Goal: Transaction & Acquisition: Purchase product/service

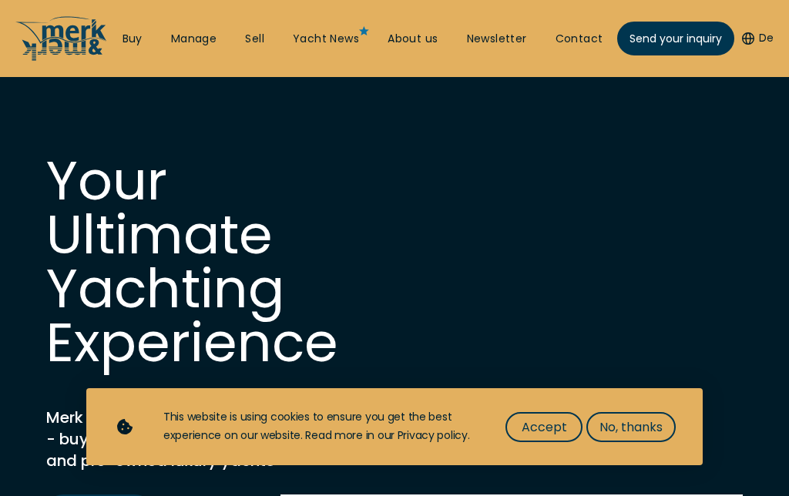
click at [134, 39] on link "Buy" at bounding box center [132, 39] width 20 height 15
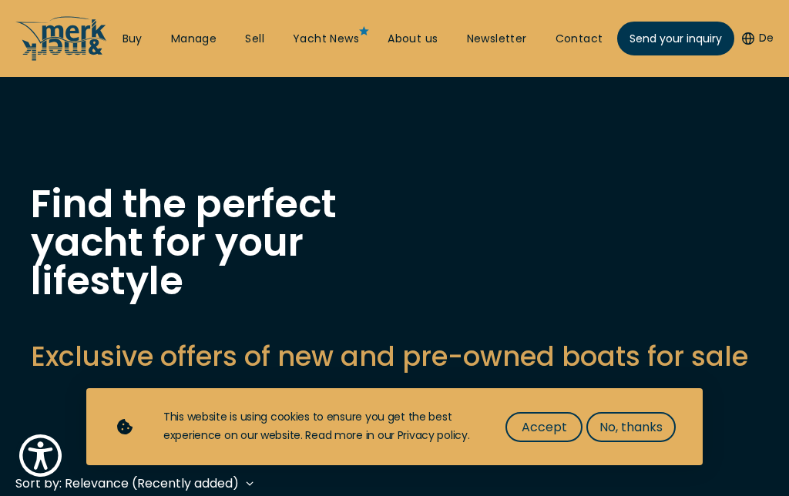
click at [642, 428] on span "No, thanks" at bounding box center [630, 426] width 63 height 19
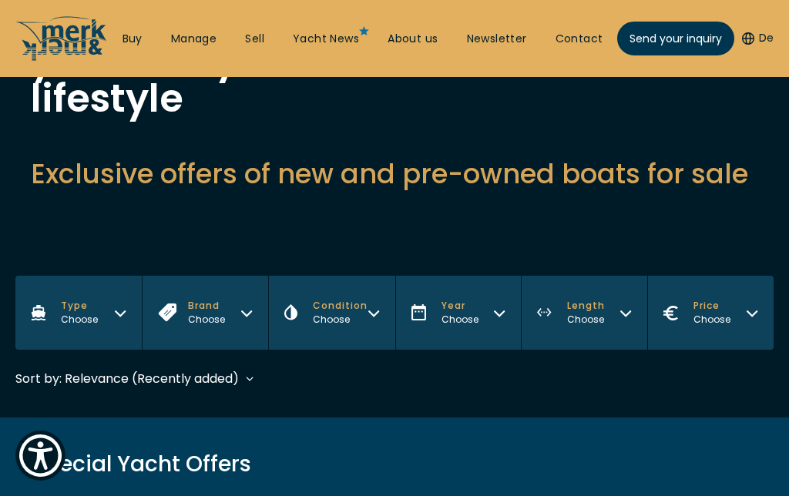
scroll to position [189, 0]
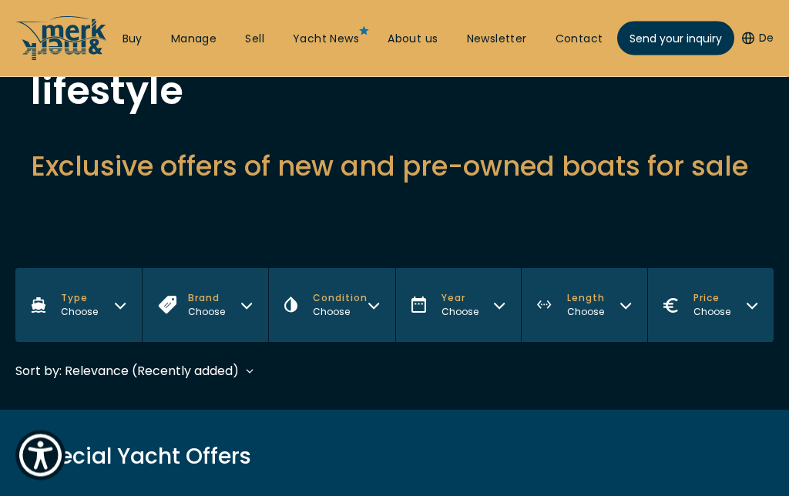
click at [123, 307] on icon "Type" at bounding box center [120, 306] width 9 height 5
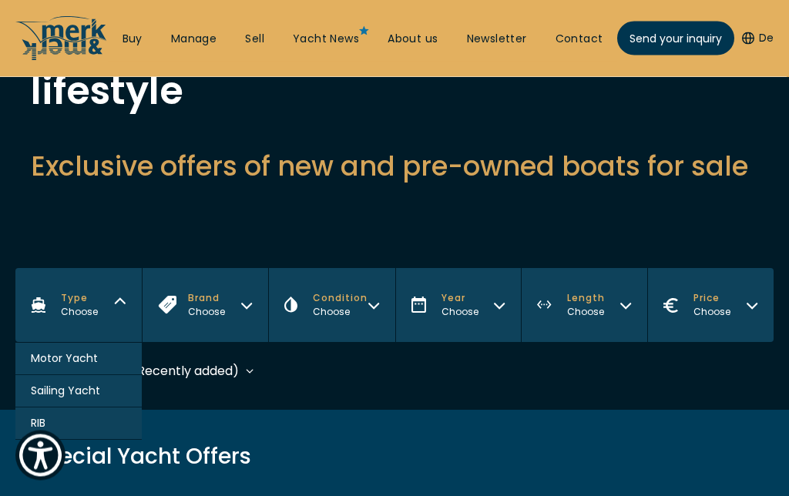
scroll to position [190, 0]
click at [108, 364] on button "Motor Yacht" at bounding box center [78, 359] width 126 height 32
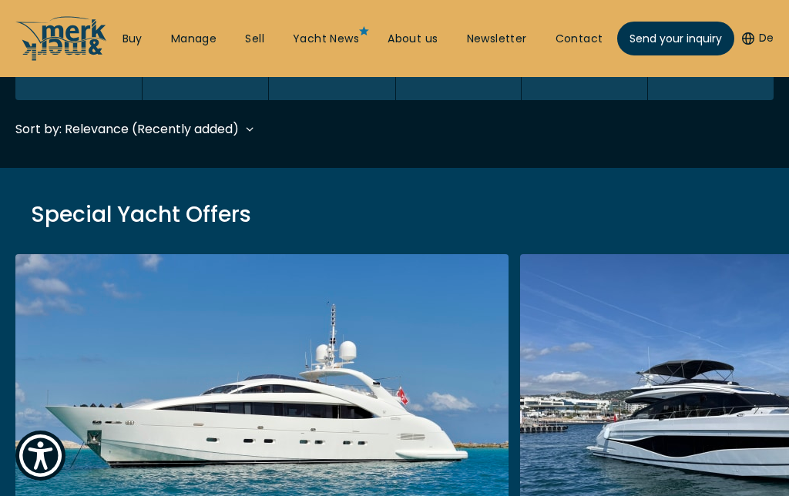
scroll to position [458, 0]
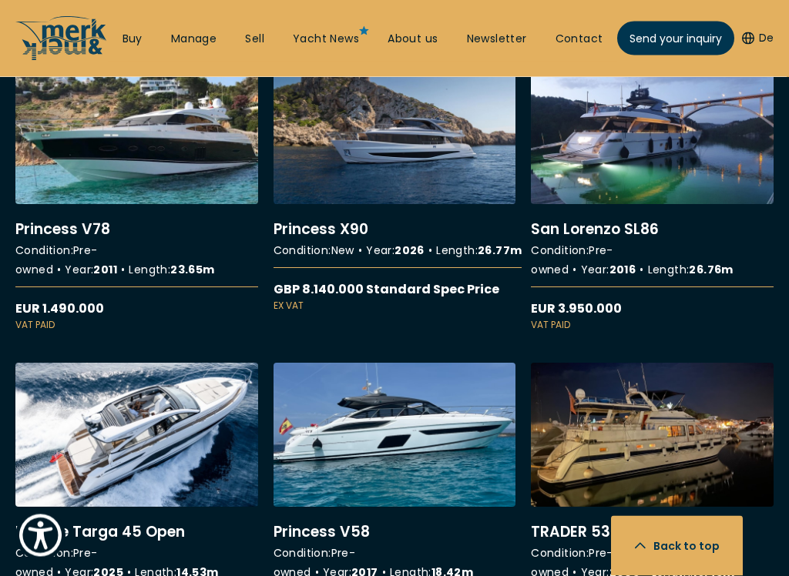
scroll to position [1966, 0]
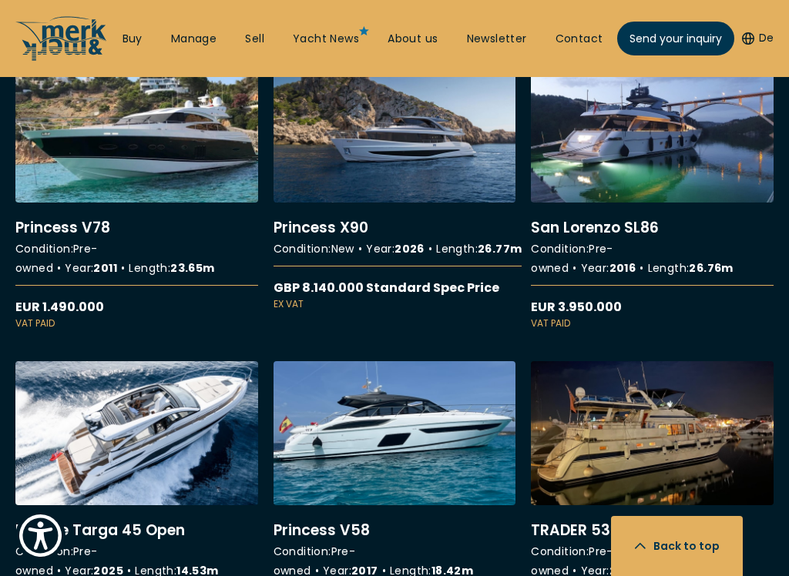
click at [588, 449] on link "More details about TRADER 535 signature" at bounding box center [652, 497] width 243 height 272
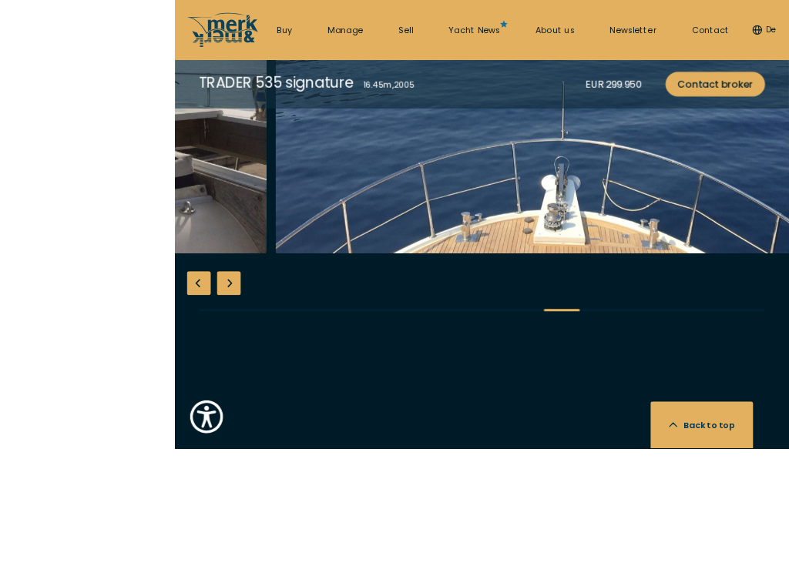
scroll to position [1740, 0]
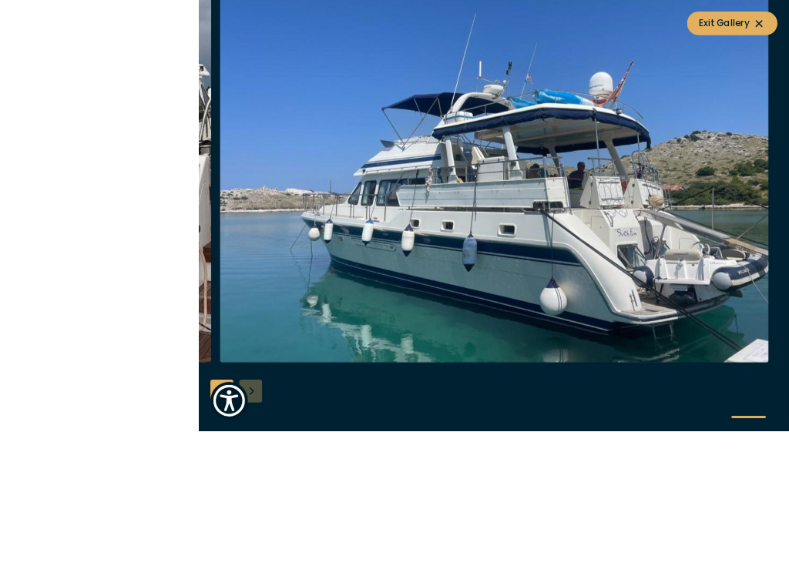
scroll to position [1899, 0]
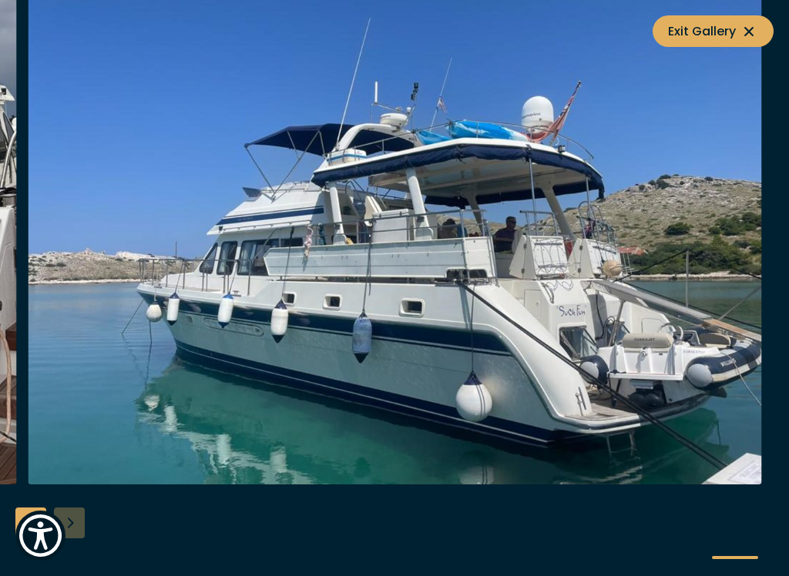
click at [83, 495] on div at bounding box center [394, 288] width 789 height 593
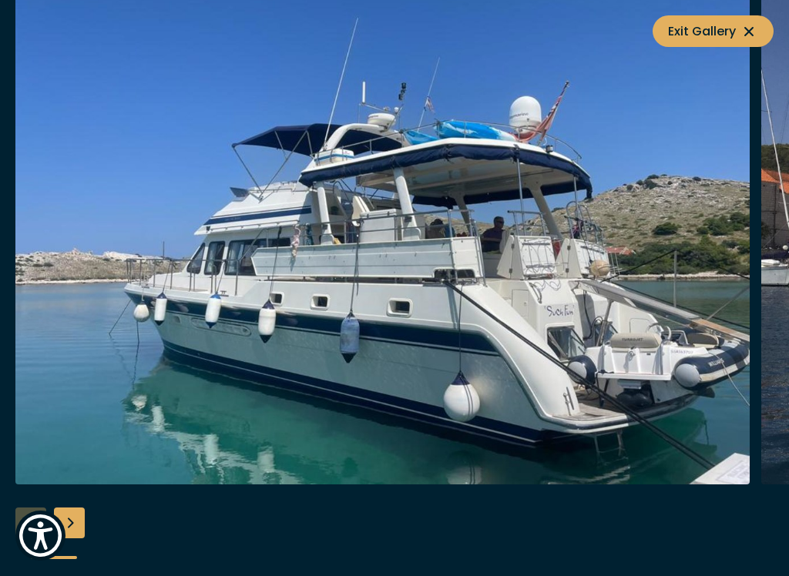
click at [748, 26] on icon at bounding box center [748, 31] width 18 height 18
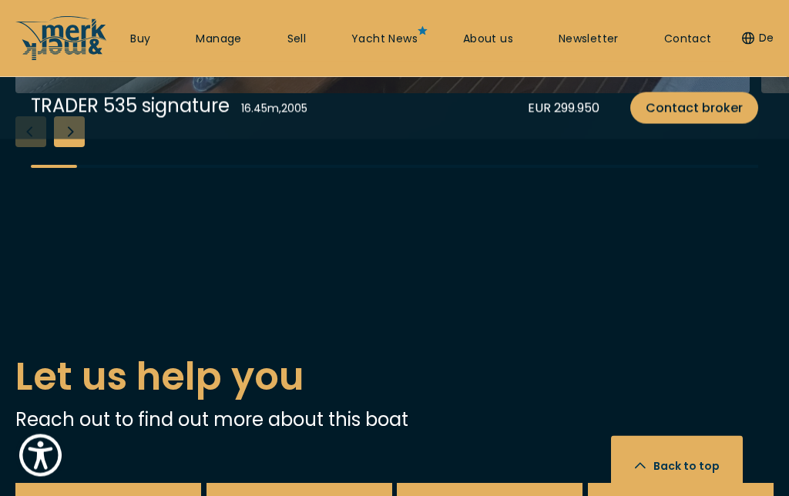
scroll to position [2689, 0]
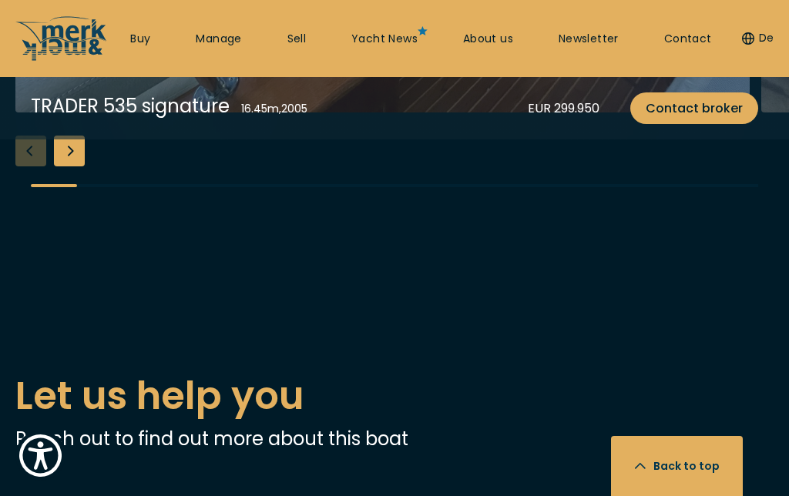
click at [83, 166] on div "Next slide" at bounding box center [69, 151] width 31 height 31
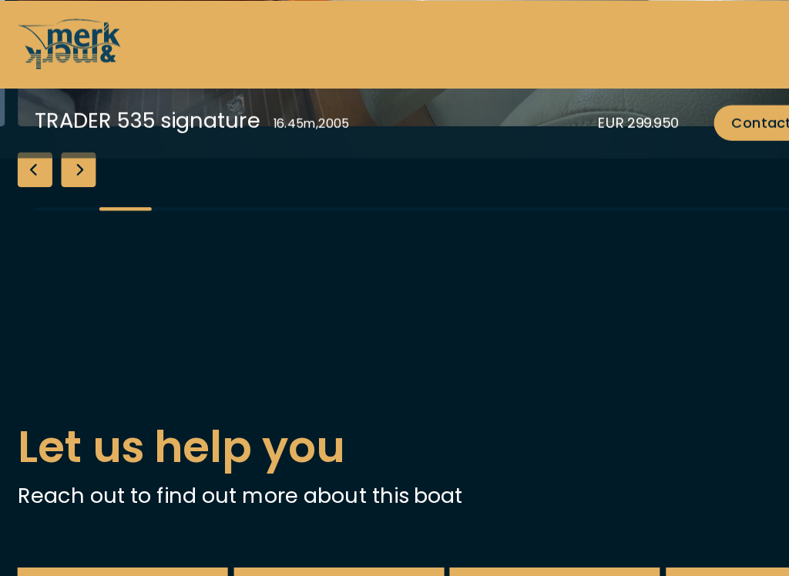
scroll to position [2697, 0]
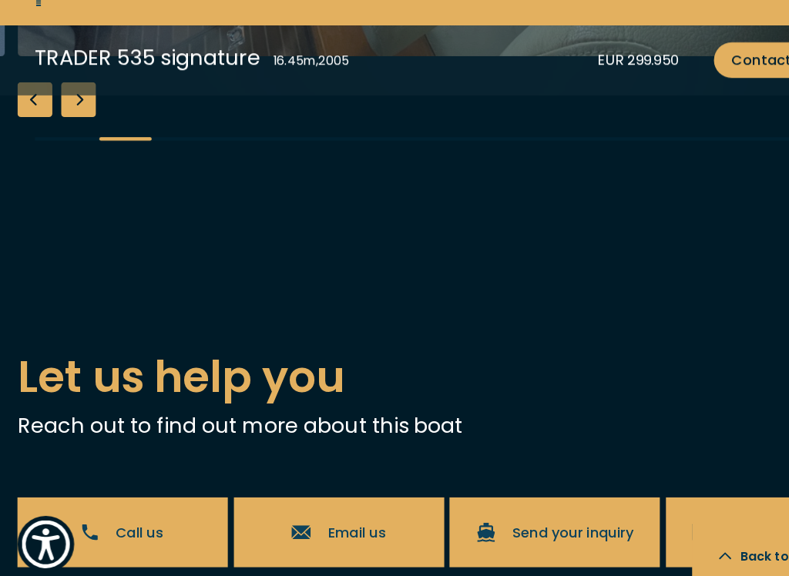
click at [72, 159] on div "Next slide" at bounding box center [69, 143] width 31 height 31
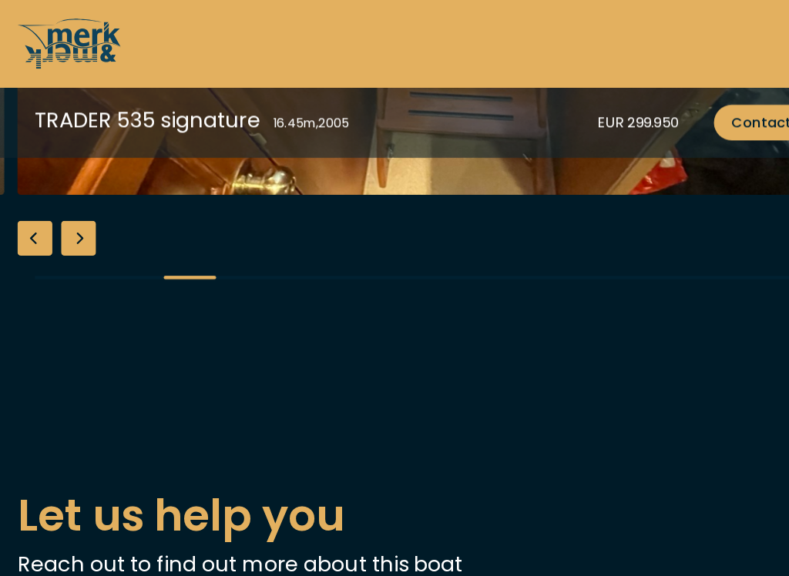
scroll to position [2630, 0]
click at [69, 226] on div "Next slide" at bounding box center [69, 210] width 31 height 31
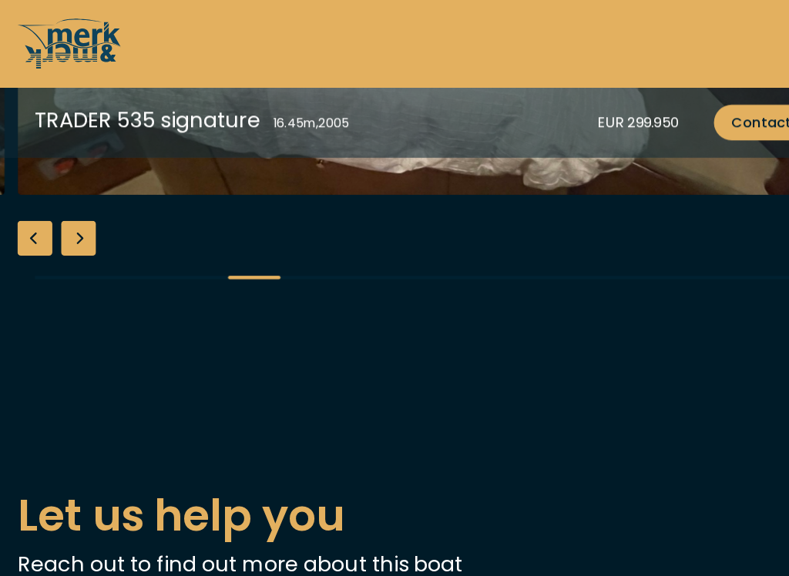
click at [74, 226] on div "Next slide" at bounding box center [69, 210] width 31 height 31
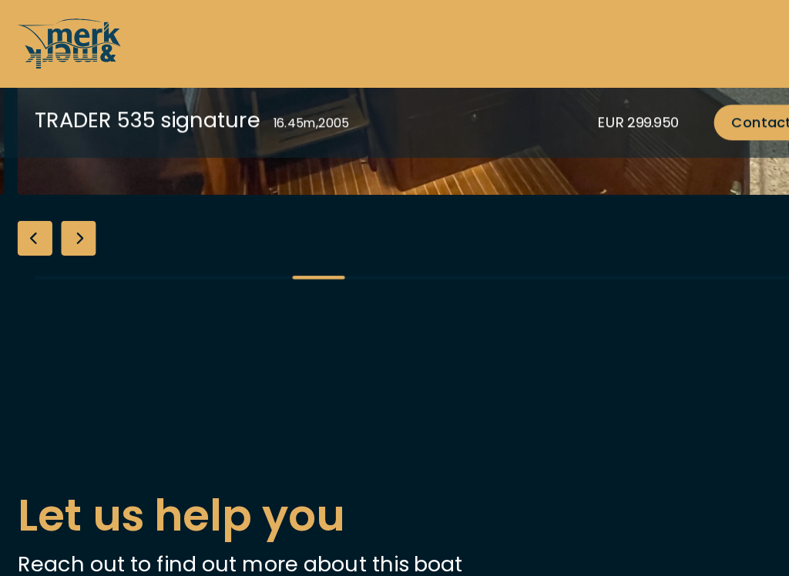
click at [66, 226] on div "Next slide" at bounding box center [69, 210] width 31 height 31
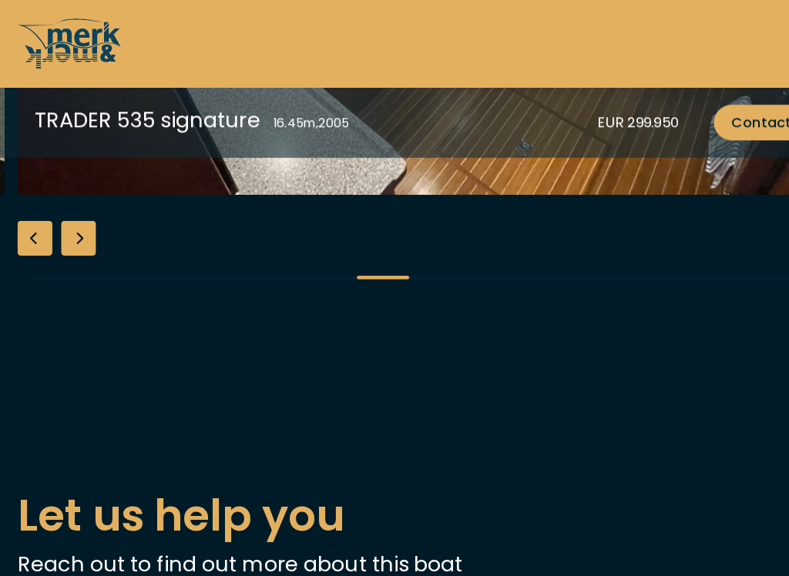
click at [76, 226] on div "Next slide" at bounding box center [69, 210] width 31 height 31
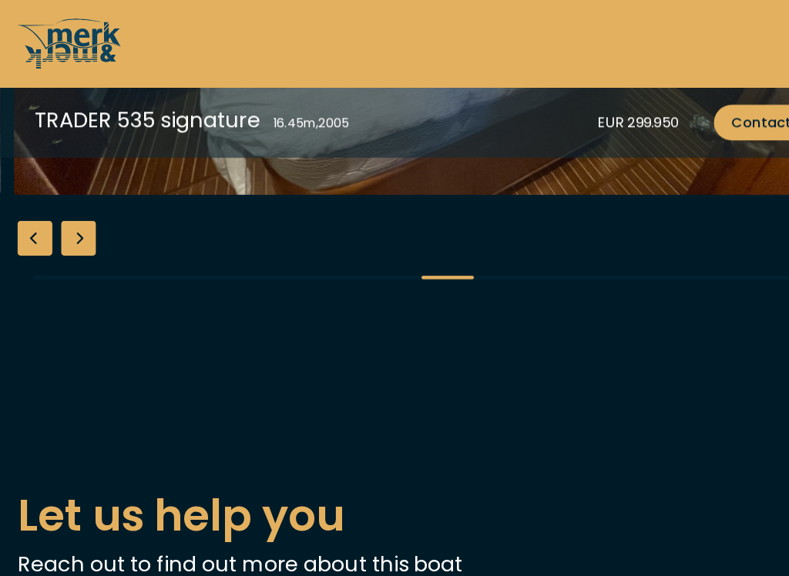
click at [69, 226] on div "Next slide" at bounding box center [69, 210] width 31 height 31
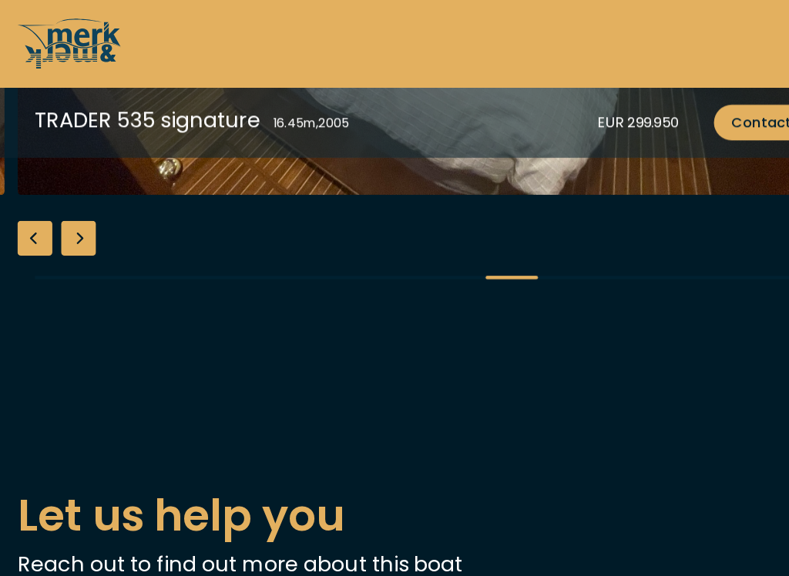
click at [74, 226] on div "Next slide" at bounding box center [69, 210] width 31 height 31
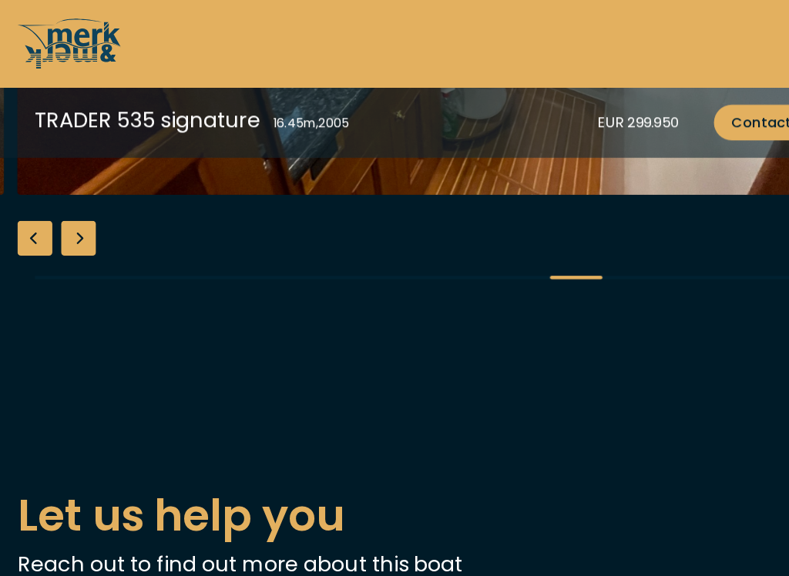
click at [67, 226] on div "Next slide" at bounding box center [69, 210] width 31 height 31
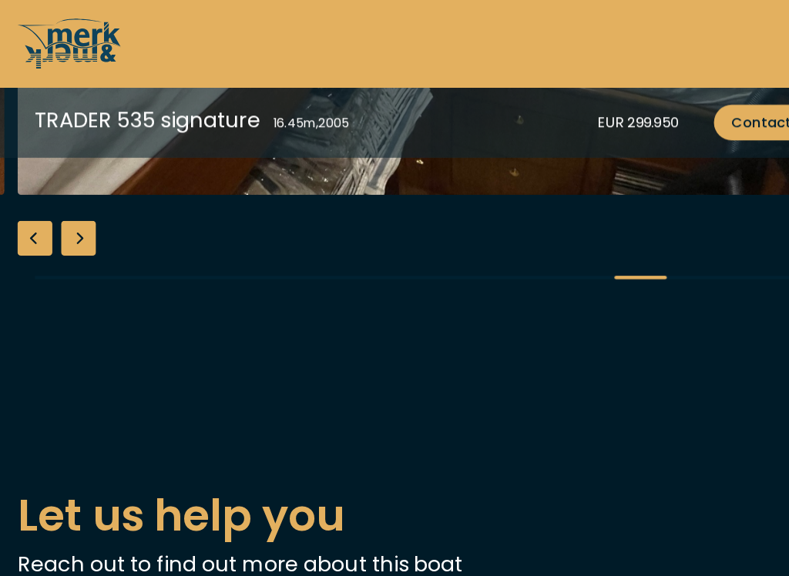
click at [80, 226] on div "Next slide" at bounding box center [69, 210] width 31 height 31
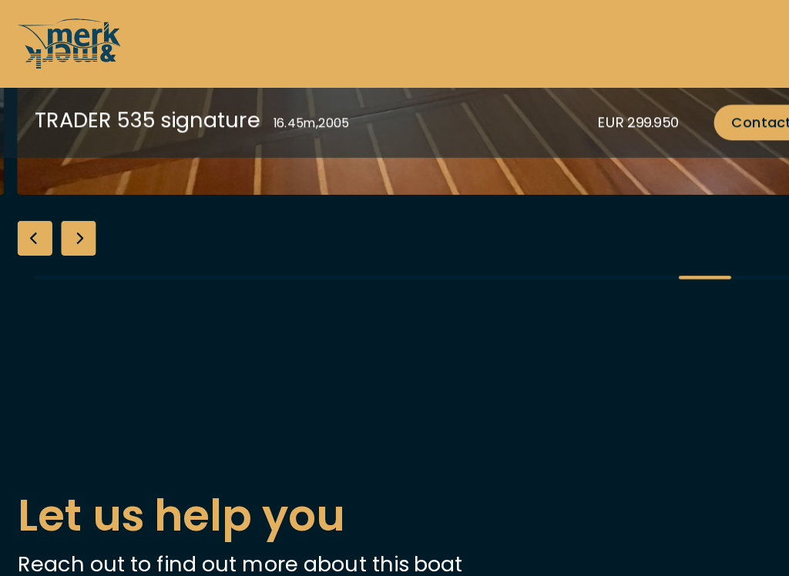
click at [79, 226] on div "Next slide" at bounding box center [69, 210] width 31 height 31
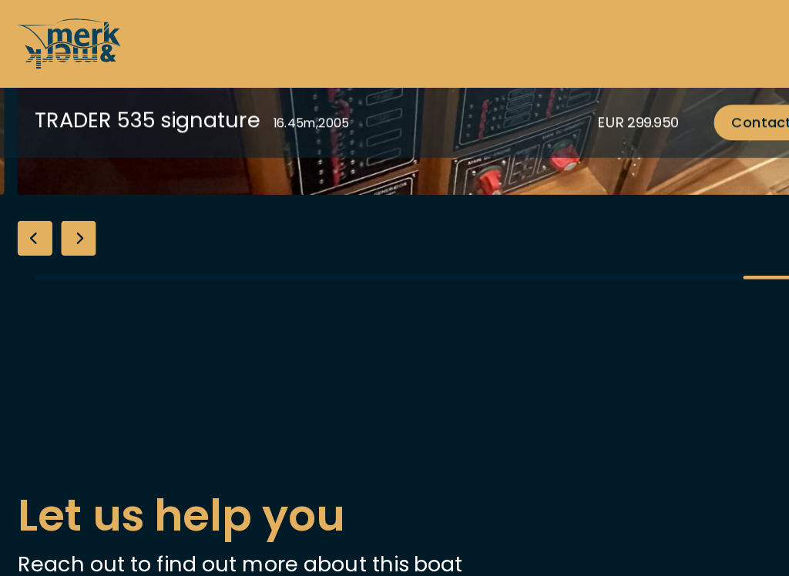
click at [75, 226] on div "Next slide" at bounding box center [69, 210] width 31 height 31
